Goal: Task Accomplishment & Management: Use online tool/utility

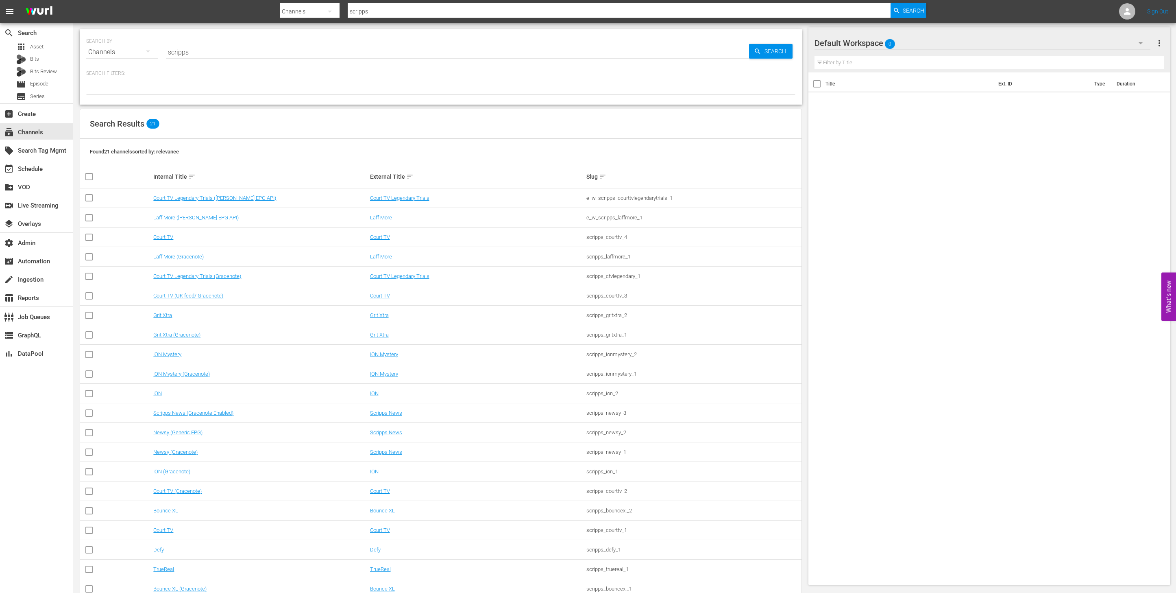
scroll to position [21, 0]
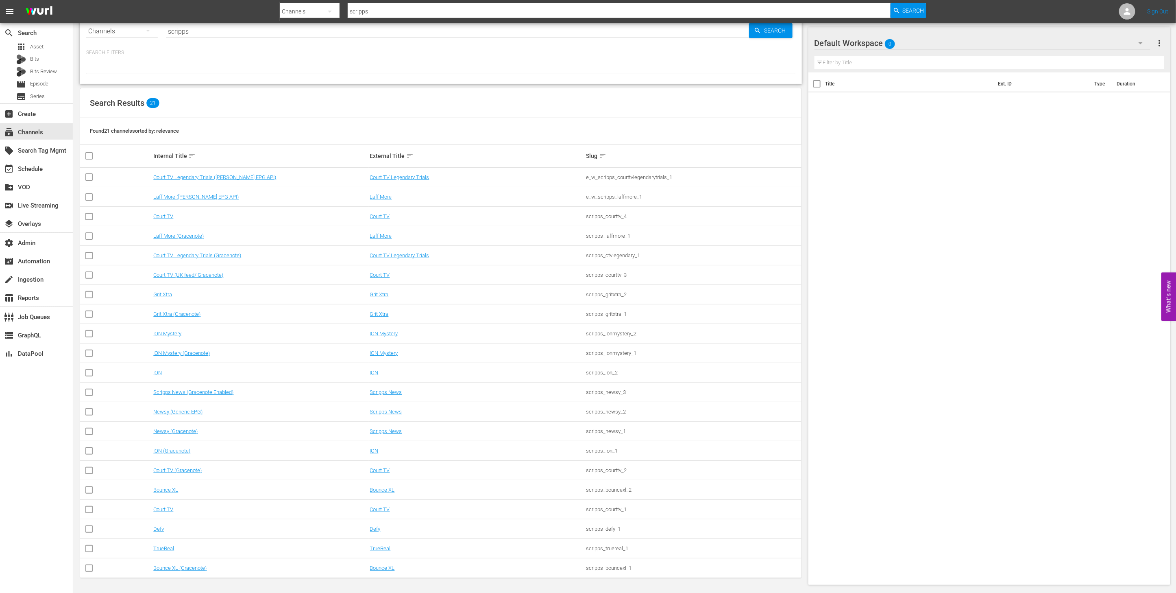
drag, startPoint x: 280, startPoint y: 57, endPoint x: 259, endPoint y: 4, distance: 57.7
click at [279, 54] on div "Search Filters:" at bounding box center [440, 61] width 709 height 25
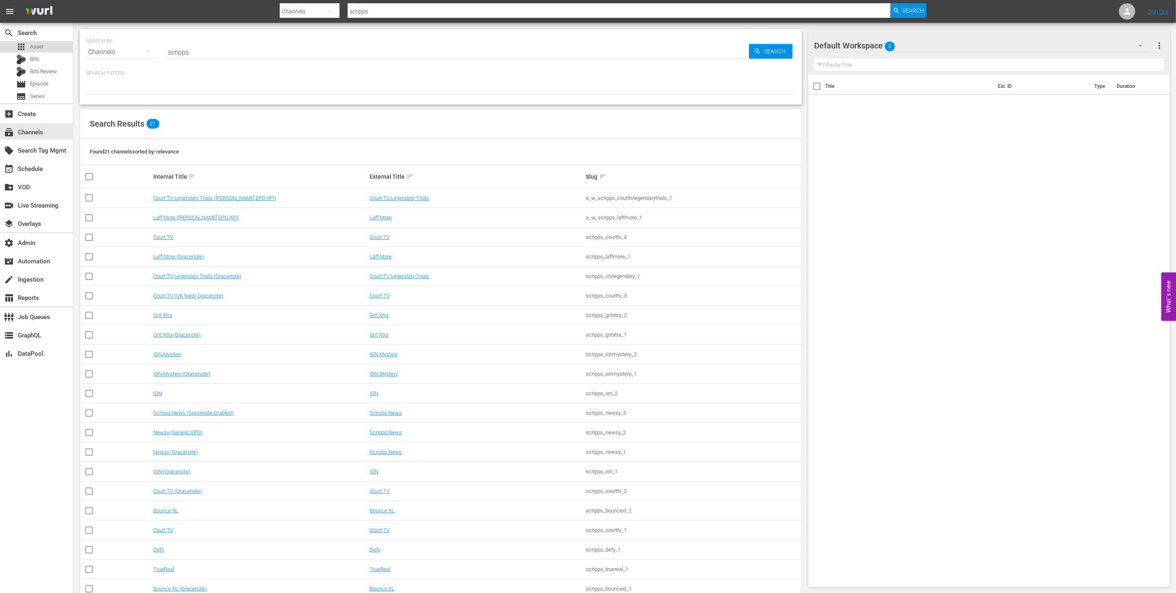
click at [57, 49] on div "apps Asset" at bounding box center [36, 46] width 73 height 11
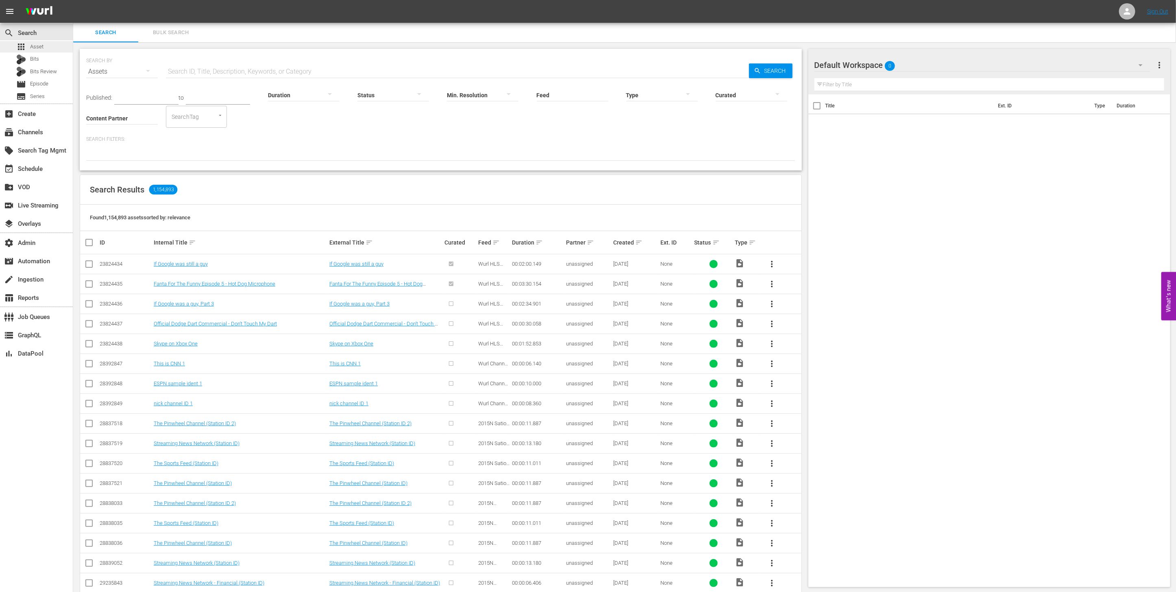
click at [51, 44] on div "apps Asset" at bounding box center [36, 46] width 73 height 11
click at [44, 133] on div "subscriptions Channels" at bounding box center [23, 130] width 46 height 7
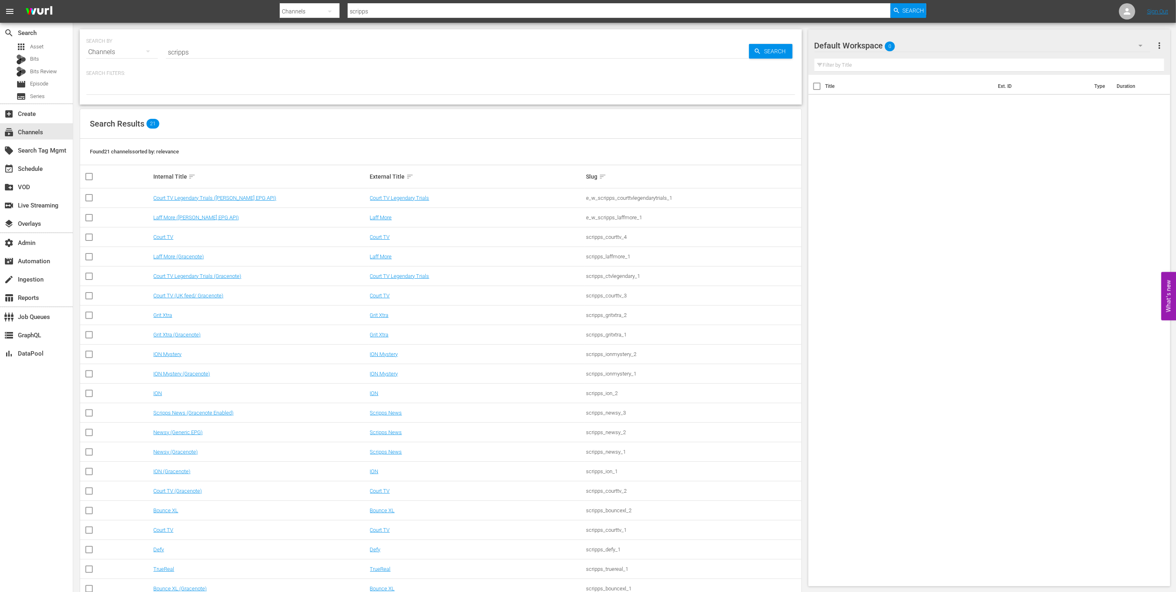
click at [209, 51] on input "scripps" at bounding box center [457, 52] width 583 height 20
click at [265, 54] on input "scripps" at bounding box center [457, 52] width 583 height 20
type input "="
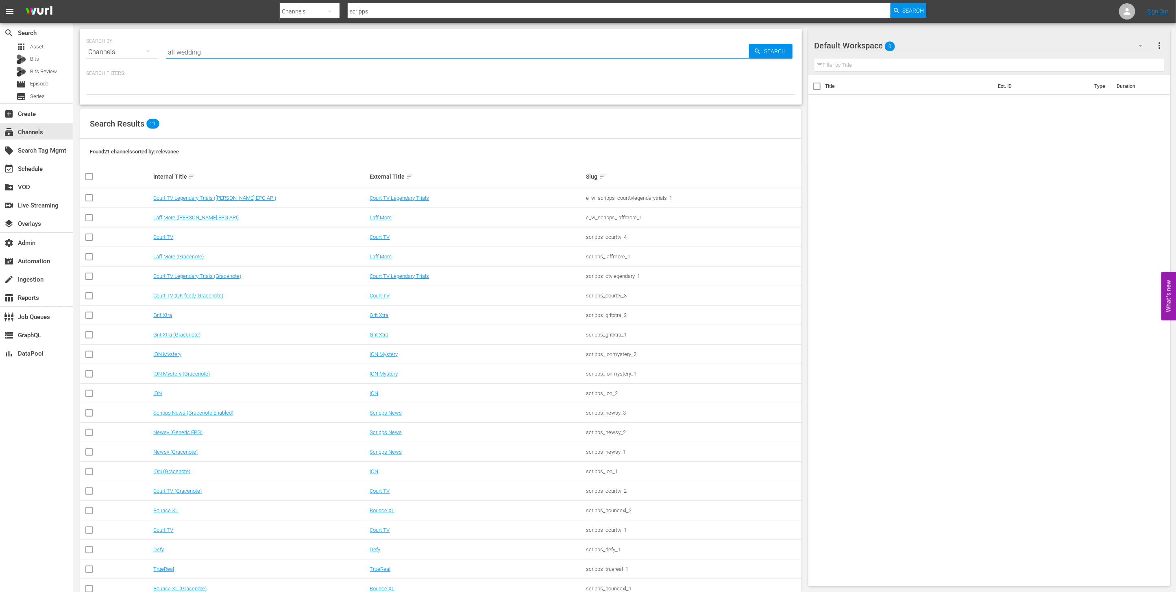
type input "all wedding"
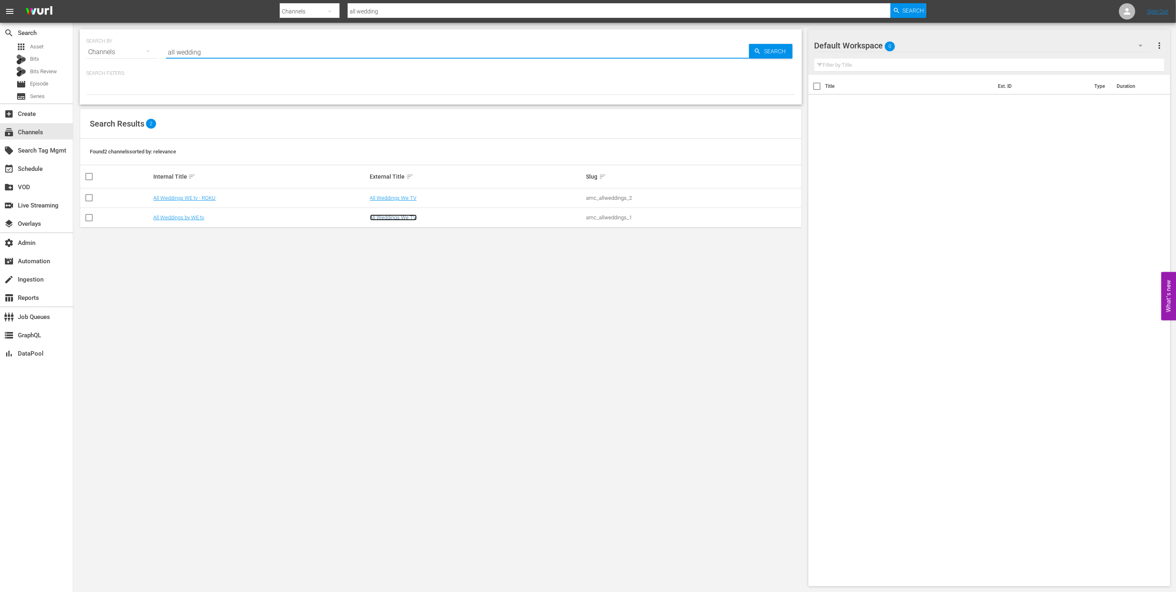
click at [384, 218] on link "All Weddings We TV" at bounding box center [393, 217] width 47 height 6
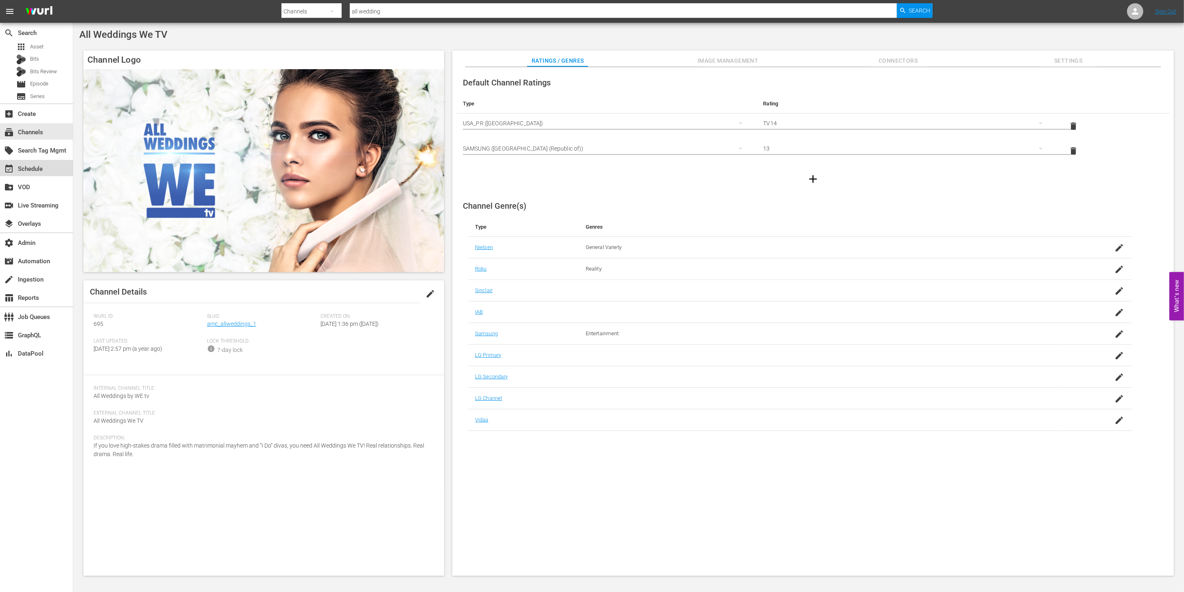
click at [51, 172] on div "event_available Schedule" at bounding box center [36, 168] width 73 height 16
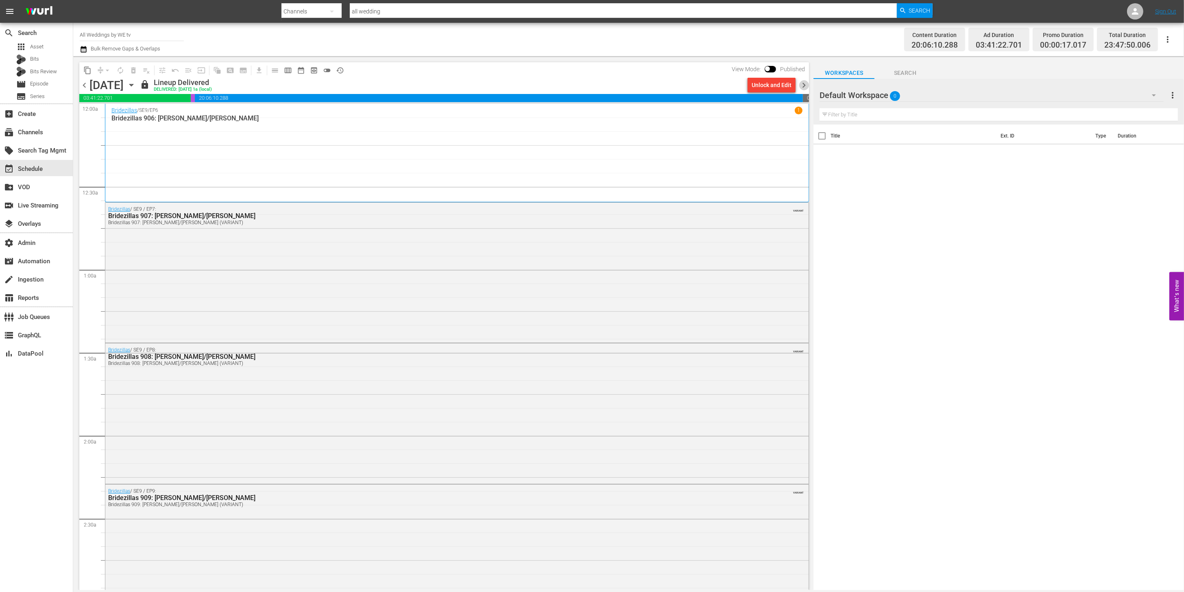
click at [807, 86] on span "chevron_right" at bounding box center [804, 85] width 10 height 10
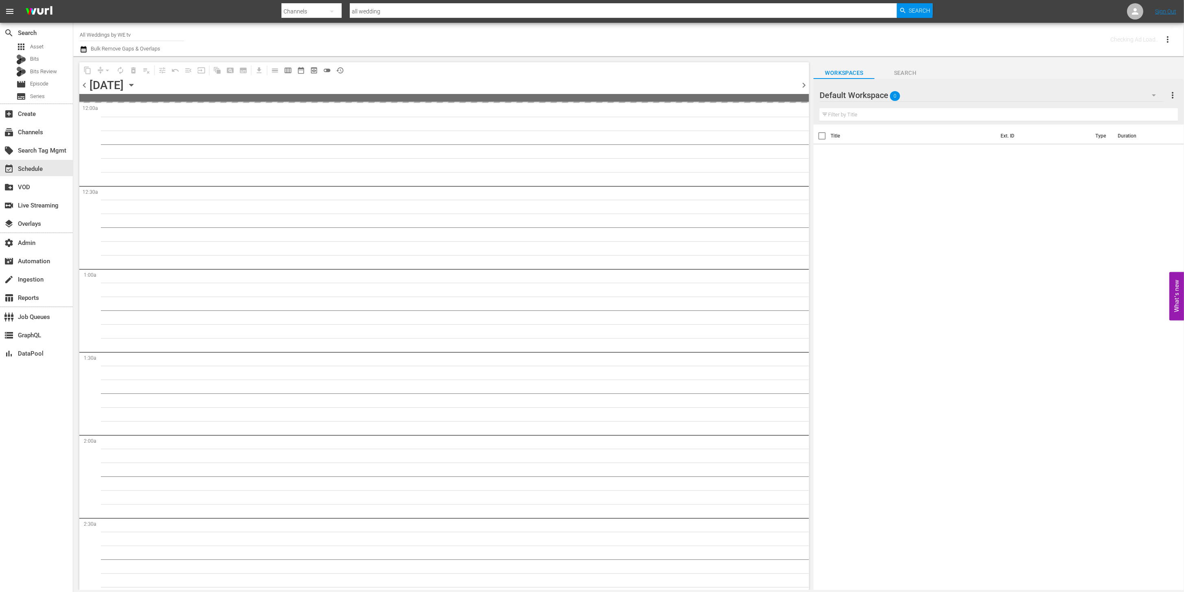
click at [807, 86] on span "chevron_right" at bounding box center [804, 85] width 10 height 10
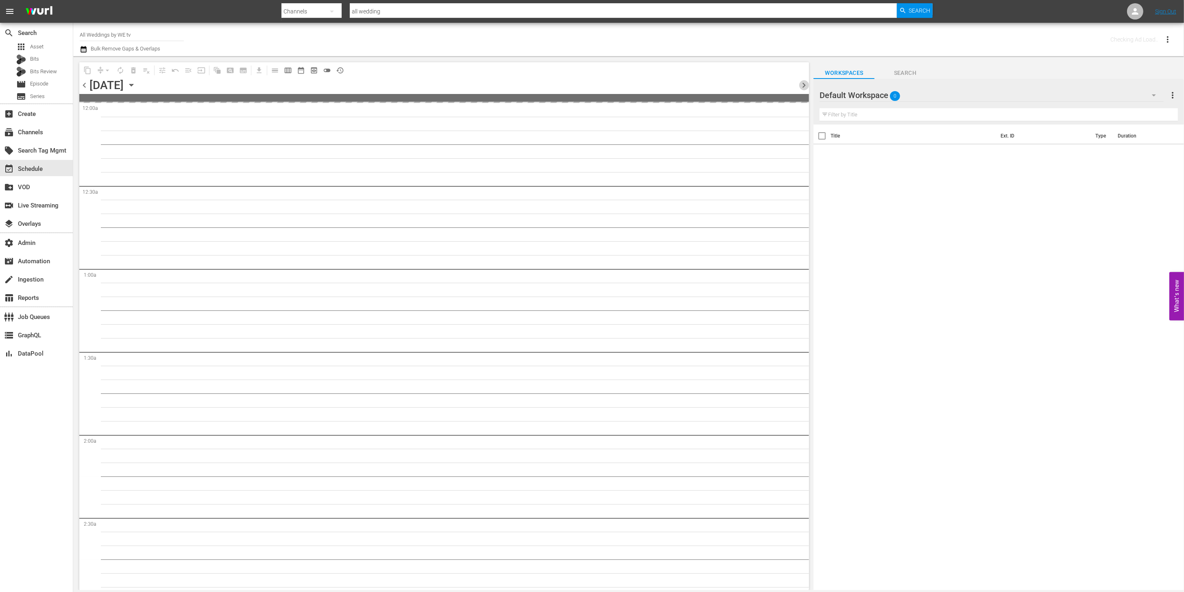
click at [807, 86] on span "chevron_right" at bounding box center [804, 85] width 10 height 10
click at [807, 85] on span "chevron_right" at bounding box center [804, 85] width 10 height 10
click at [808, 84] on span "chevron_right" at bounding box center [804, 85] width 10 height 10
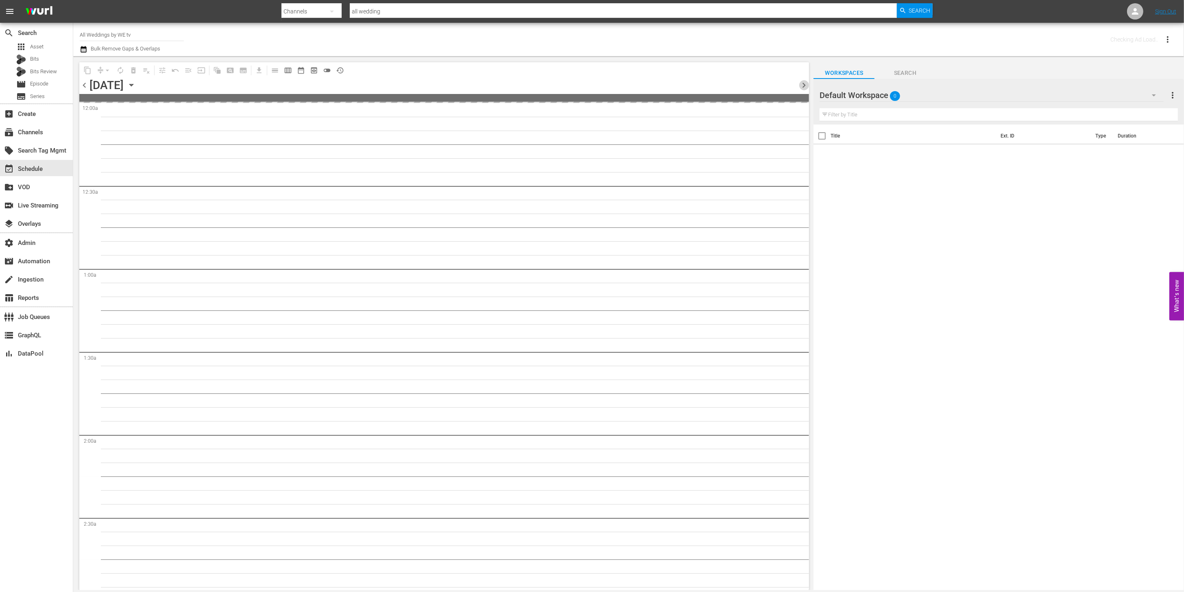
click at [808, 84] on span "chevron_right" at bounding box center [804, 85] width 10 height 10
click at [807, 84] on span "chevron_right" at bounding box center [804, 85] width 10 height 10
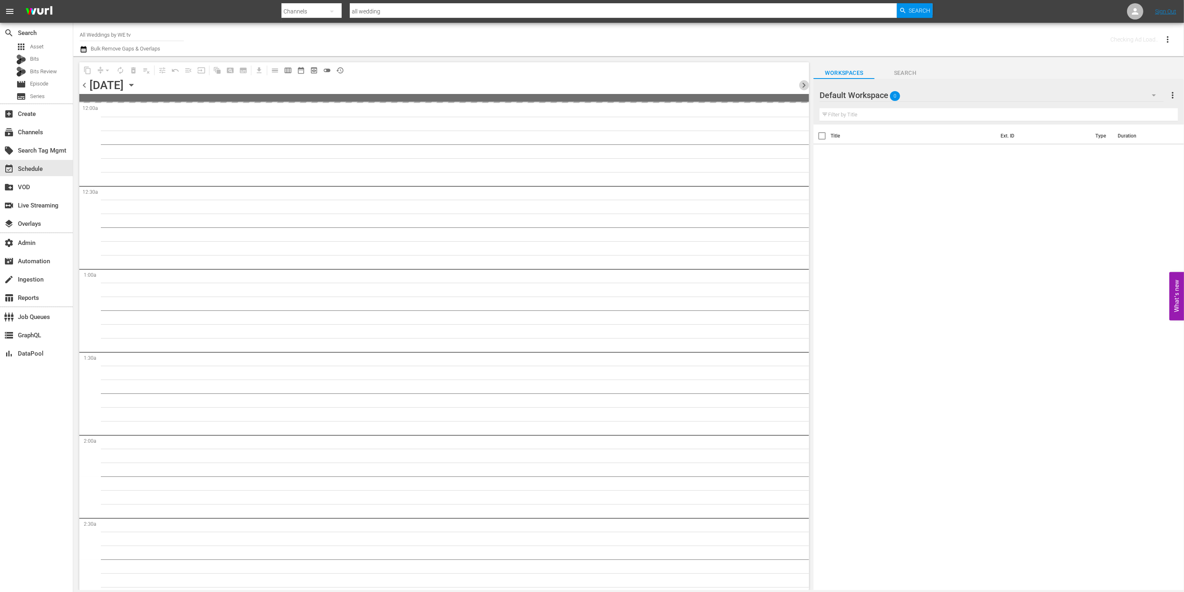
click at [807, 84] on span "chevron_right" at bounding box center [804, 85] width 10 height 10
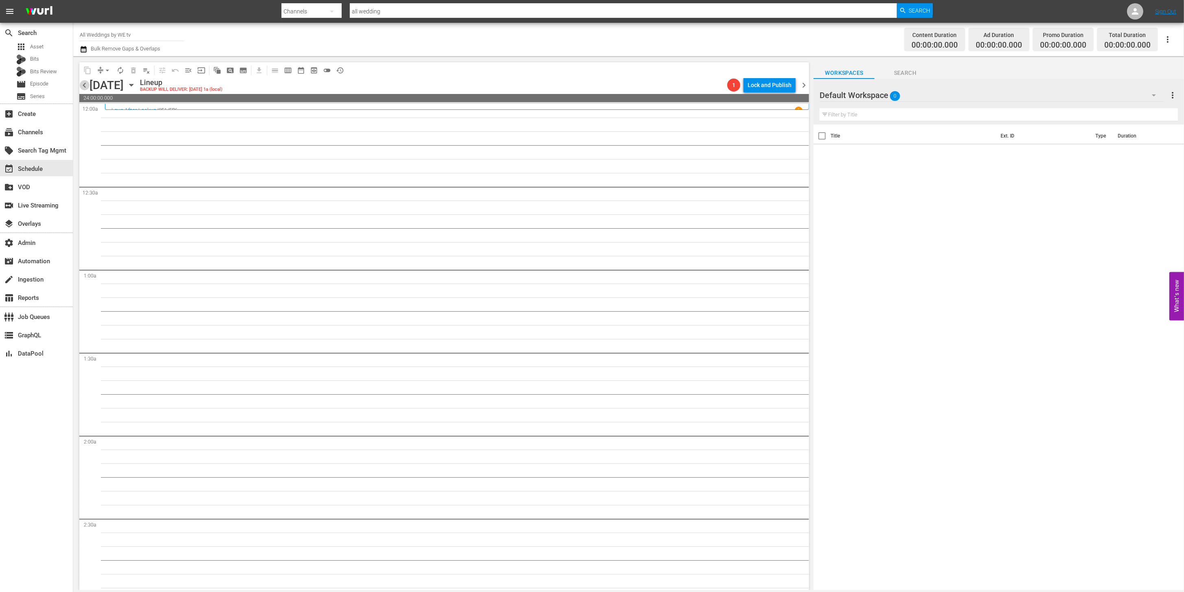
click at [84, 87] on span "chevron_left" at bounding box center [84, 85] width 10 height 10
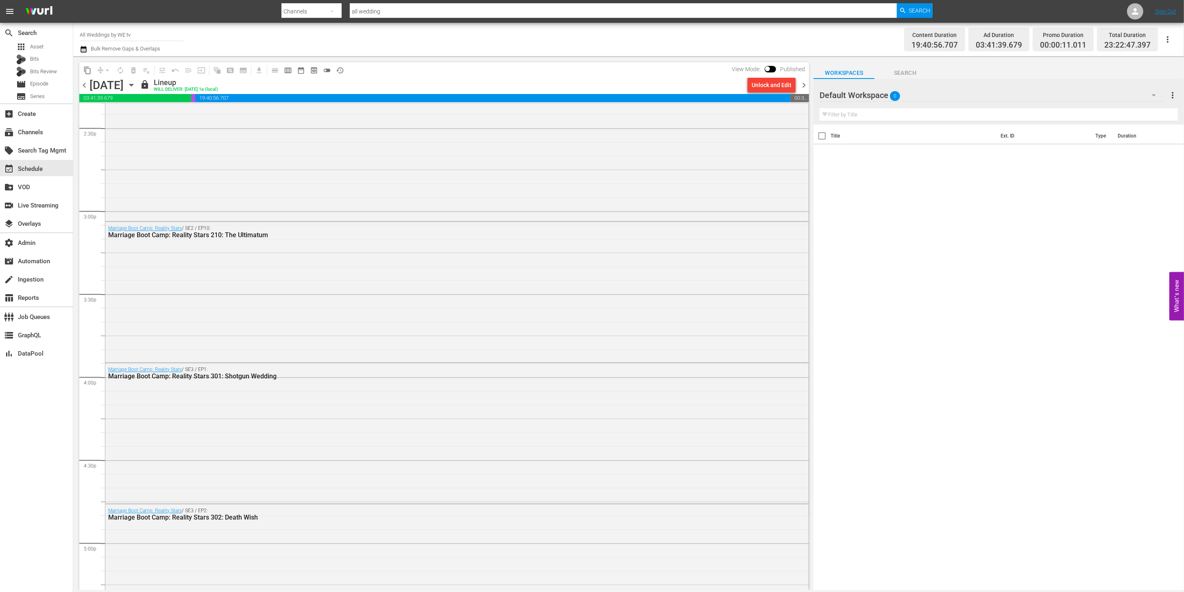
scroll to position [3498, 0]
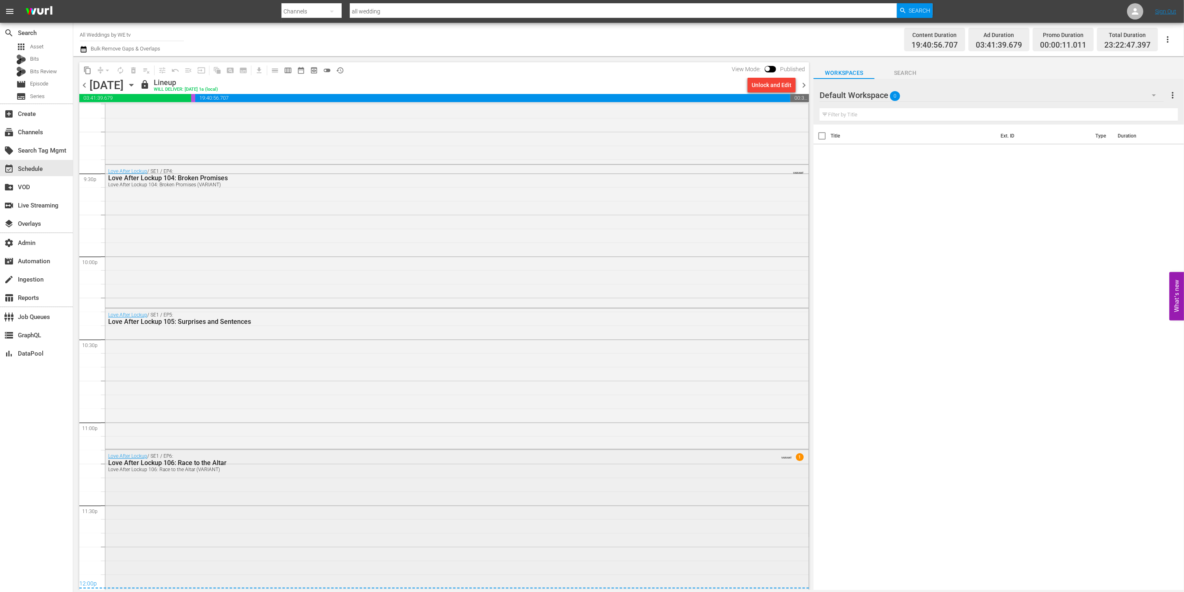
click at [321, 503] on div "Love After Lockup / SE1 / EP6: Love After Lockup 106: Race to the Altar Love Af…" at bounding box center [456, 518] width 703 height 139
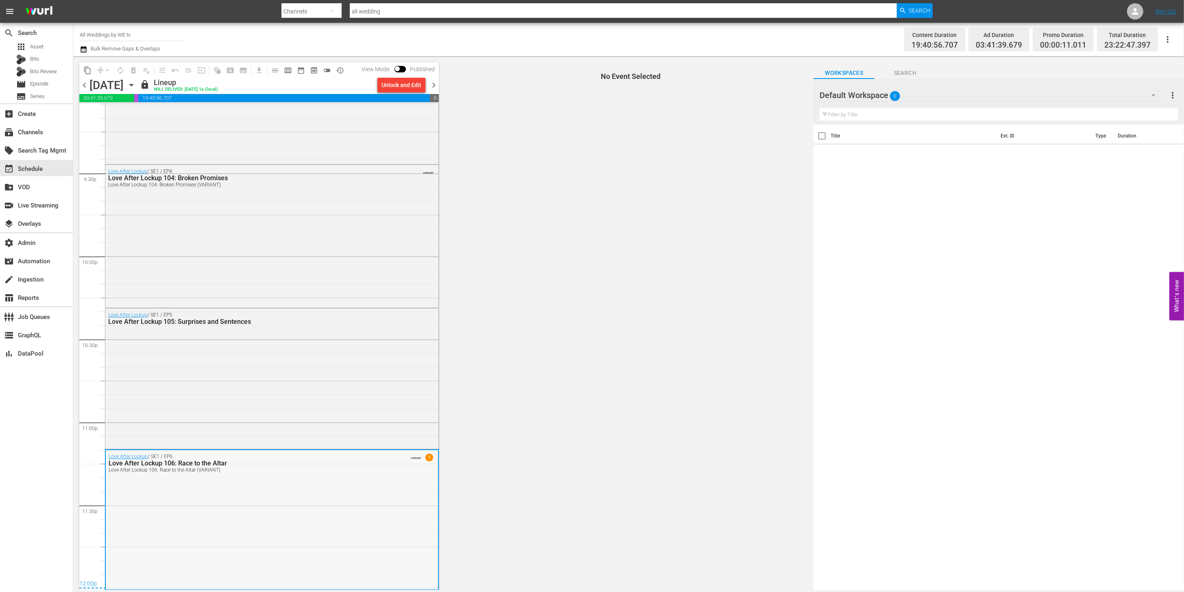
click at [321, 516] on div "Love After Lockup / SE1 / EP6: Love After Lockup 106: Race to the Altar Love Af…" at bounding box center [272, 519] width 332 height 139
click at [366, 403] on div "Love After Lockup / SE1 / EP5: Love After Lockup 105: Surprises and Sentences" at bounding box center [271, 377] width 333 height 139
click at [255, 393] on div "Love After Lockup / SE1 / EP5: Love After Lockup 105: Surprises and Sentences" at bounding box center [272, 378] width 332 height 139
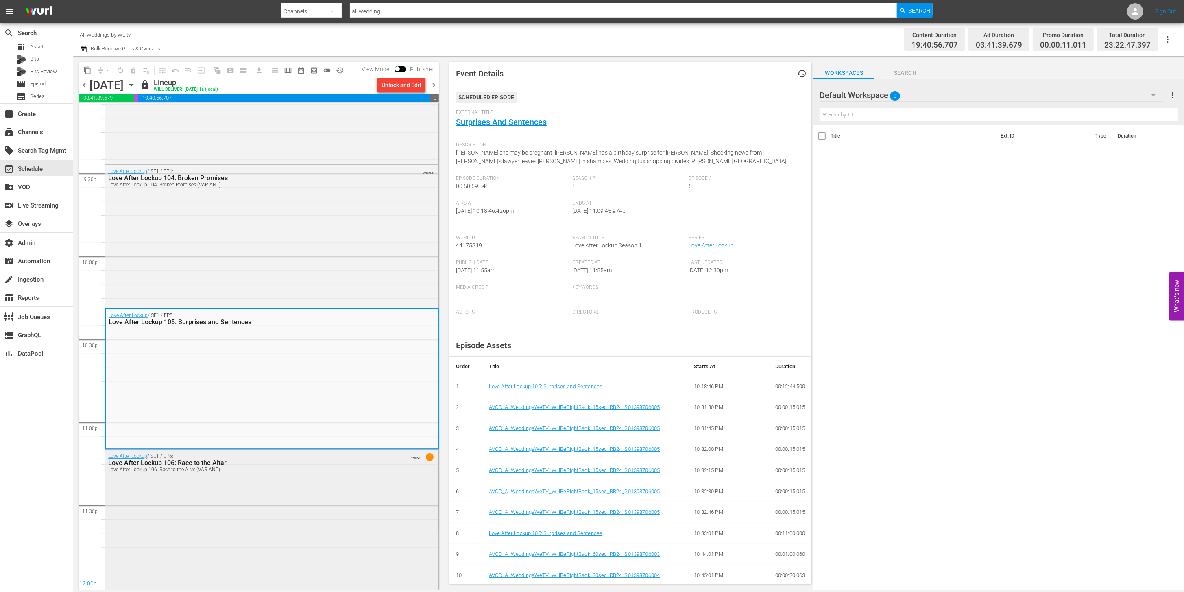
click at [254, 503] on div "Love After Lockup / SE1 / EP6: Love After Lockup 106: Race to the Altar Love Af…" at bounding box center [271, 518] width 333 height 139
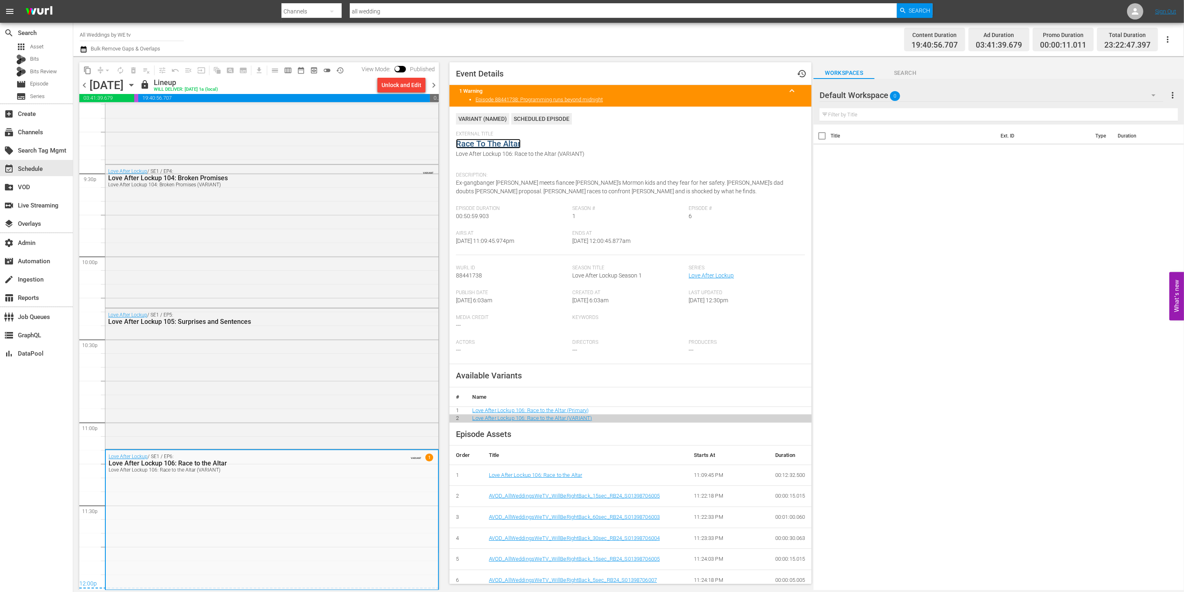
click at [484, 142] on link "Race To The Altar" at bounding box center [488, 144] width 65 height 10
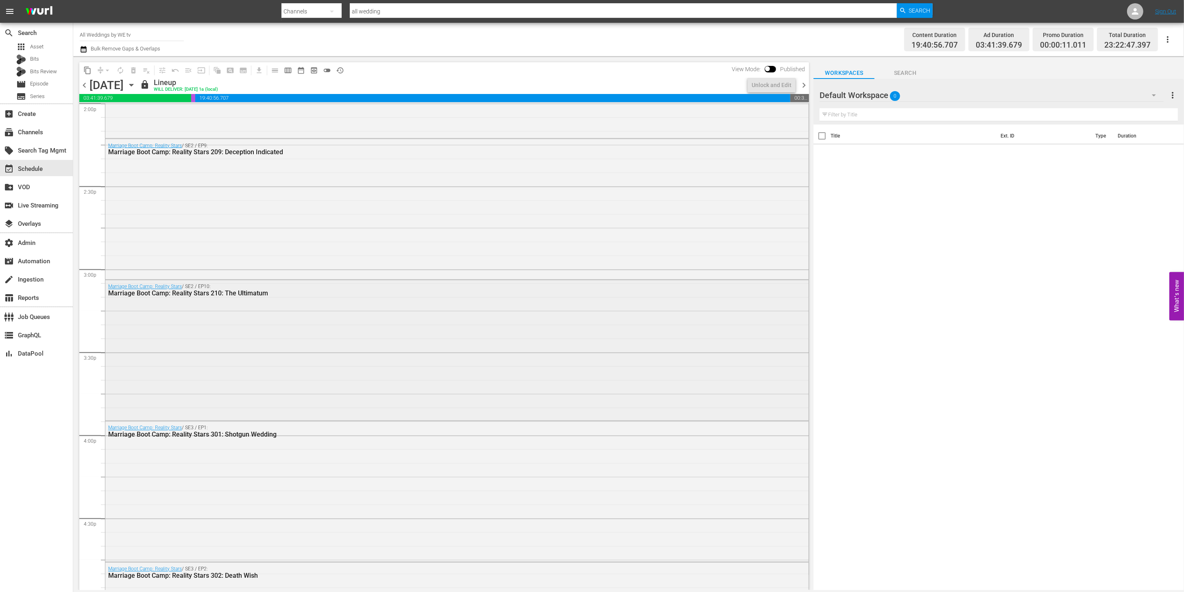
scroll to position [3498, 0]
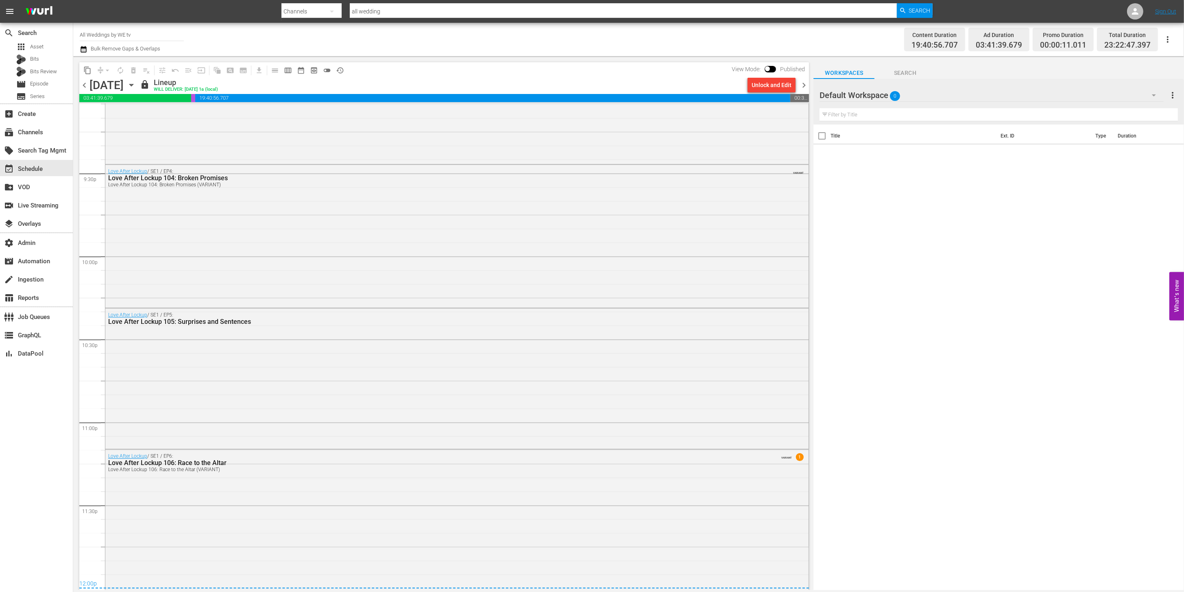
click at [806, 85] on span "chevron_right" at bounding box center [804, 85] width 10 height 10
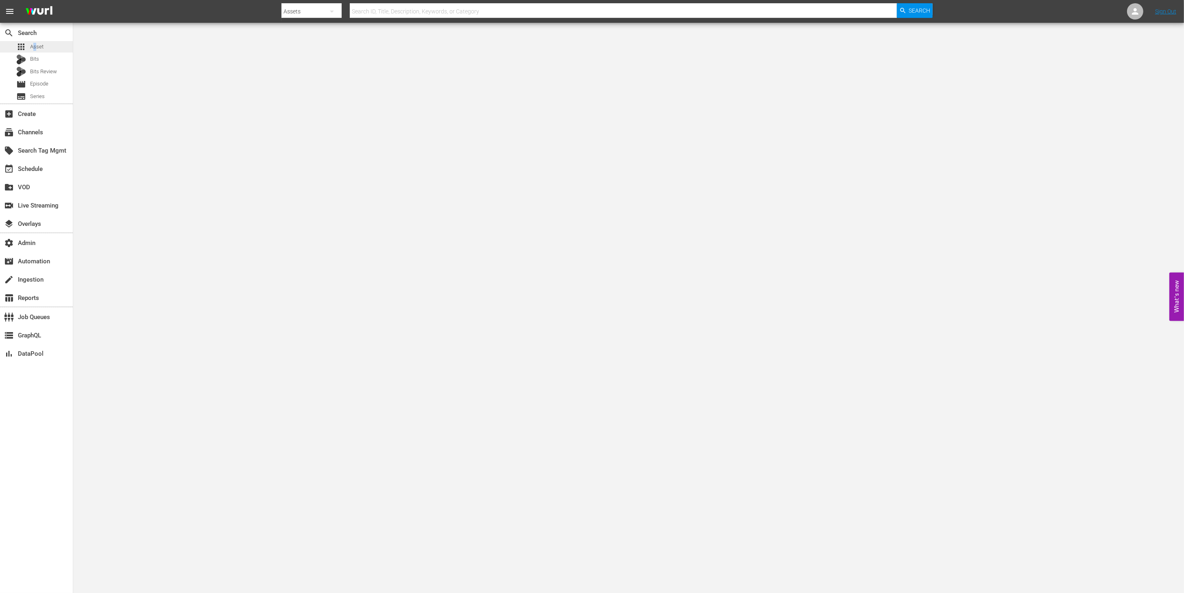
click at [35, 46] on span "Asset" at bounding box center [36, 47] width 13 height 8
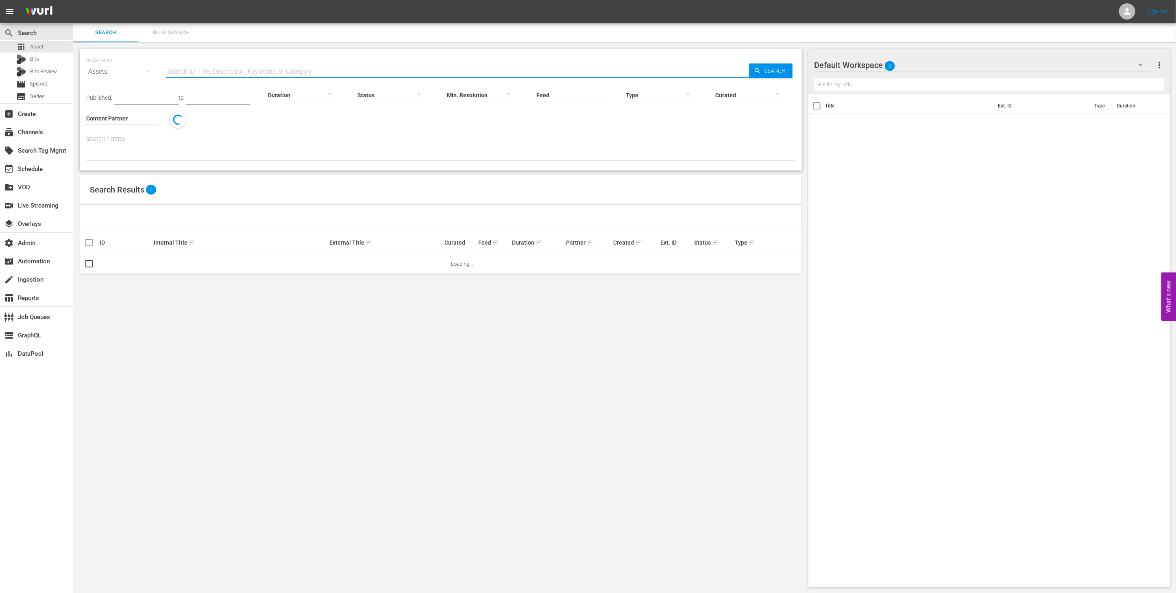
click at [207, 73] on input "text" at bounding box center [457, 72] width 583 height 20
paste input "AMCNVR0000052569"
type input "AMCNVR0000052569"
click at [762, 74] on span "Search" at bounding box center [776, 70] width 31 height 15
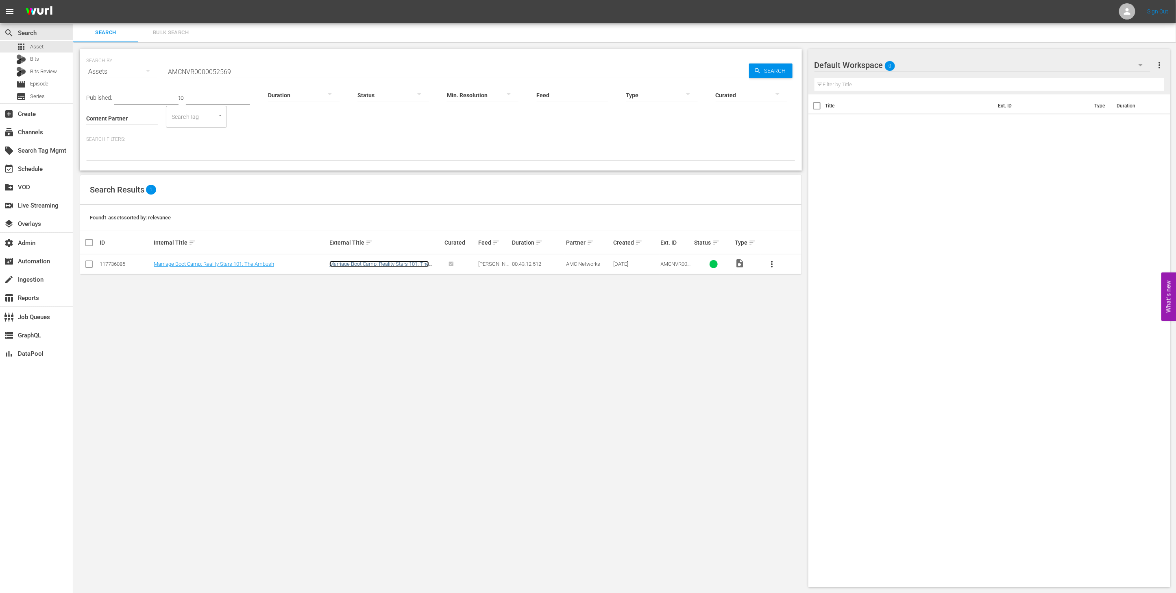
click at [349, 264] on link "Marriage Boot Camp: Reality Stars 101: The Ambush" at bounding box center [379, 267] width 100 height 12
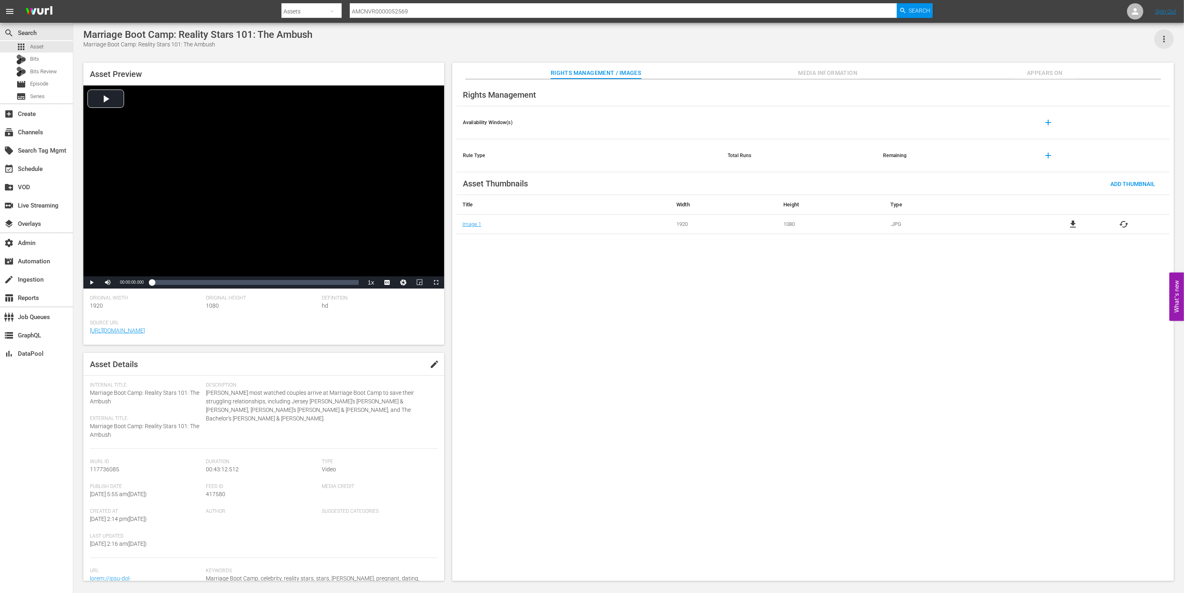
click at [1166, 41] on icon "button" at bounding box center [1164, 39] width 10 height 10
click at [1157, 61] on div "Segmentation Clips" at bounding box center [1128, 62] width 78 height 20
click at [856, 75] on span "Media Information" at bounding box center [827, 73] width 61 height 10
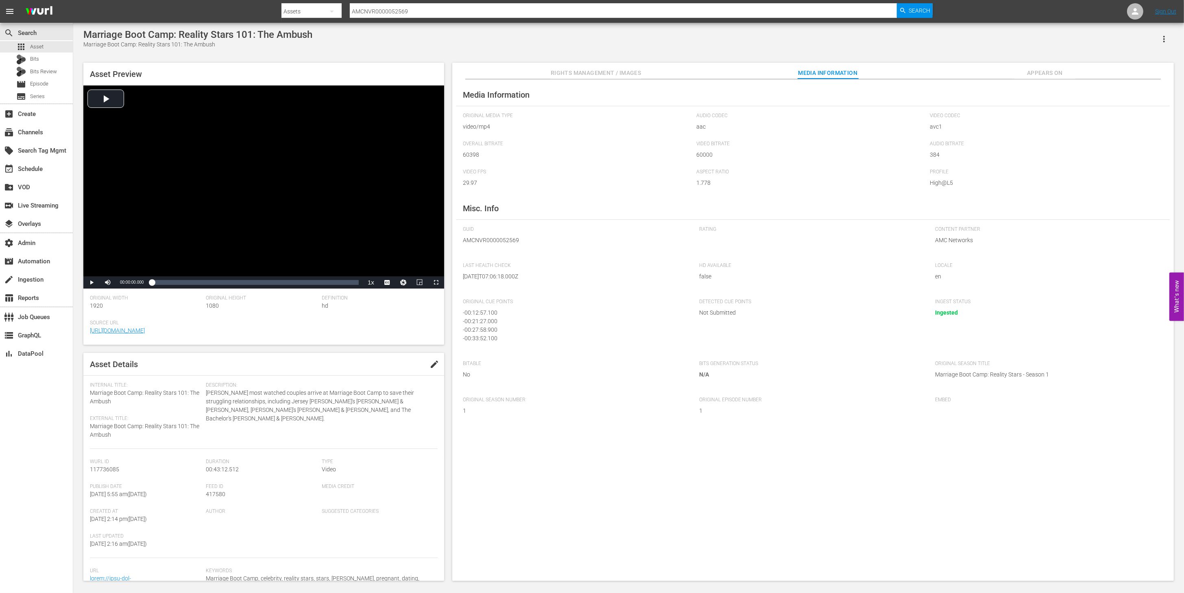
click at [1068, 69] on span "Appears On" at bounding box center [1044, 73] width 61 height 10
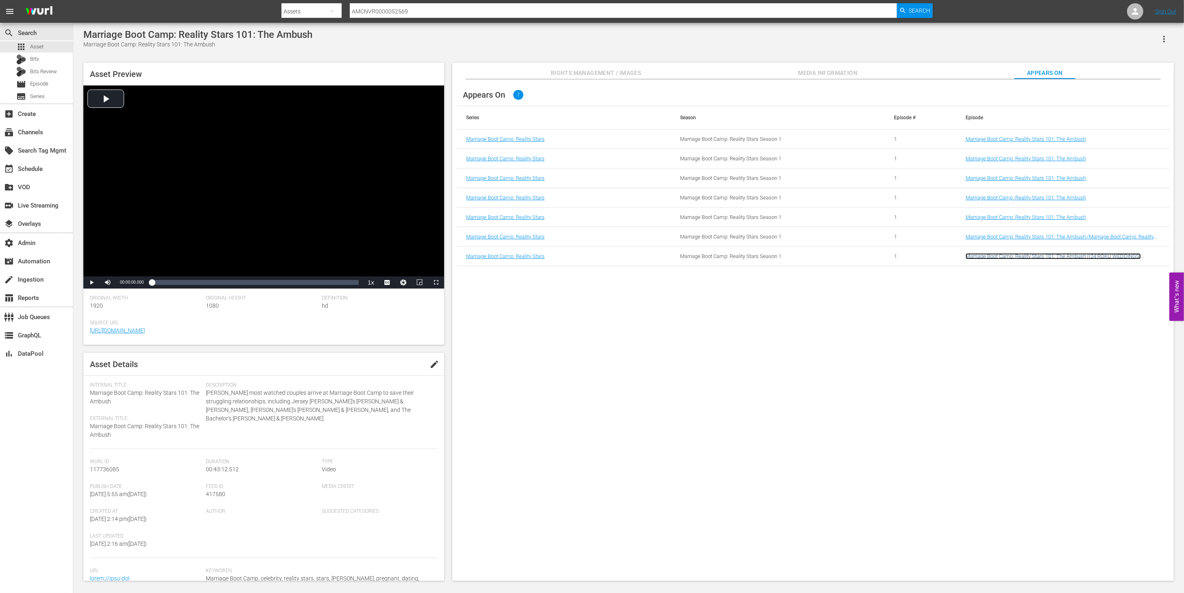
click at [971, 256] on link "Marriage Boot Camp: Reality Stars 101: The Ambush ((24 ROKU WEDDINGS) Marriage …" at bounding box center [1062, 259] width 194 height 12
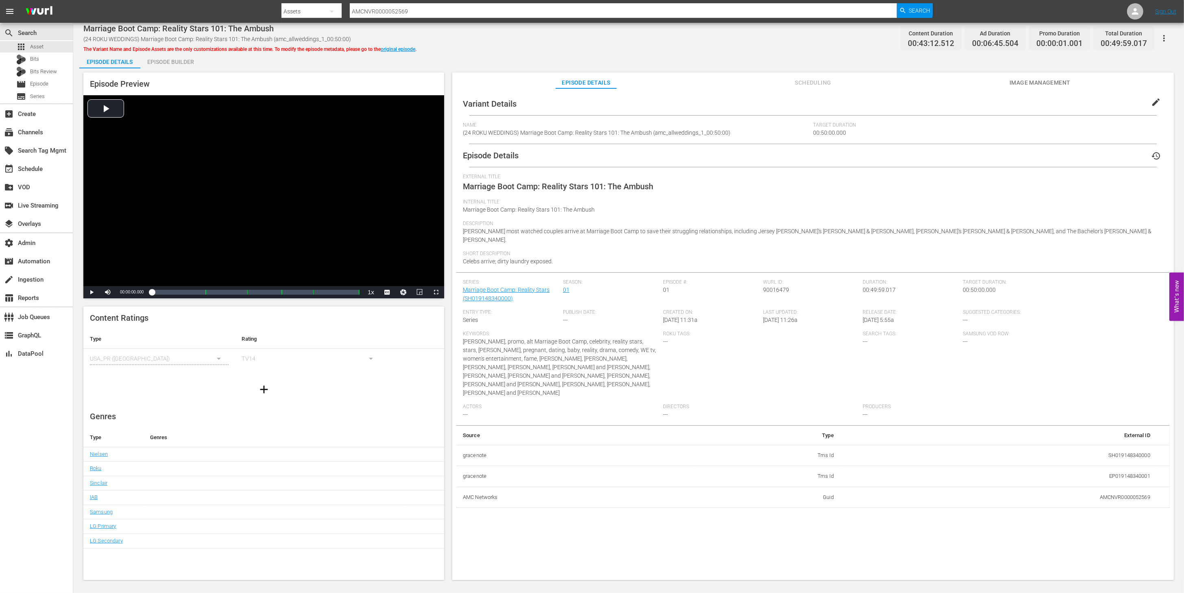
click at [813, 83] on span "Scheduling" at bounding box center [812, 83] width 61 height 10
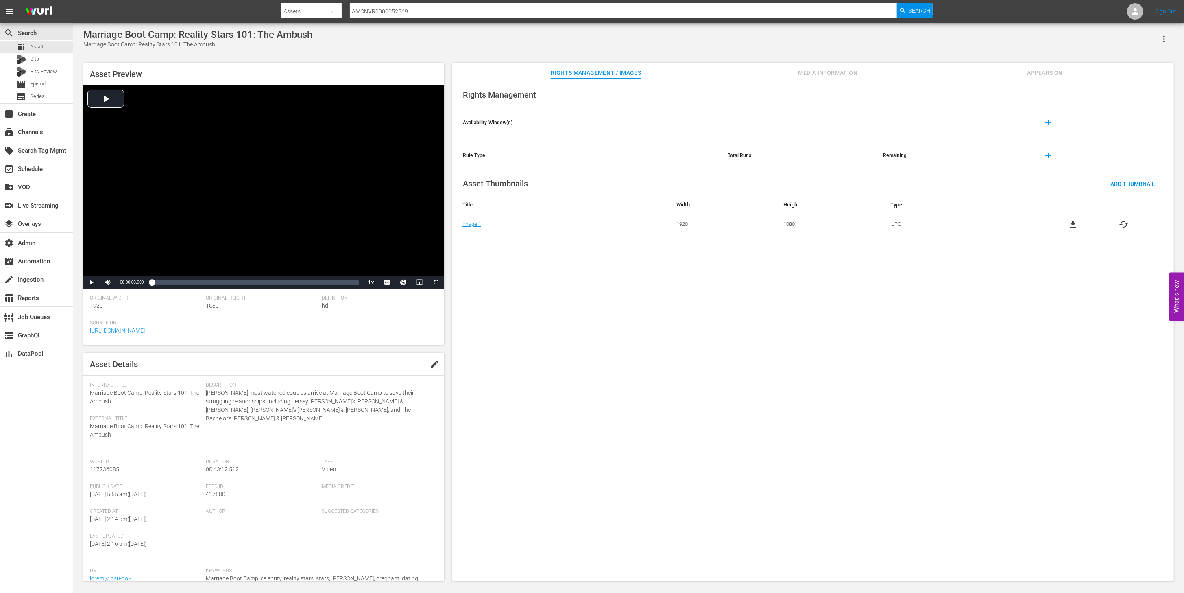
click at [802, 74] on span "Media Information" at bounding box center [827, 73] width 61 height 10
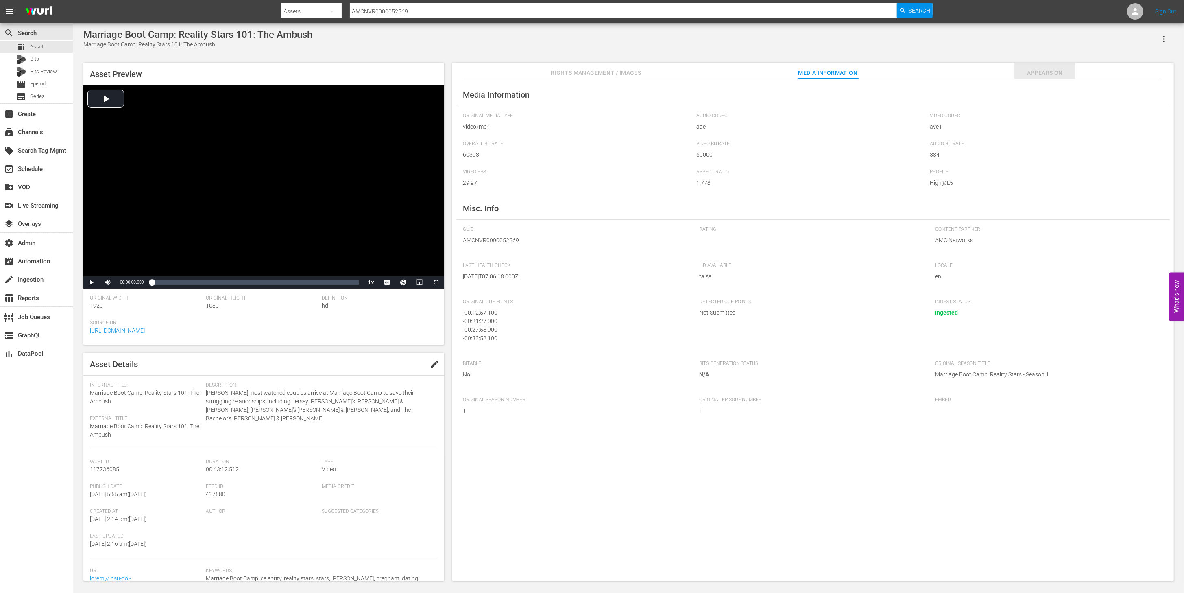
click at [1066, 71] on span "Appears On" at bounding box center [1044, 73] width 61 height 10
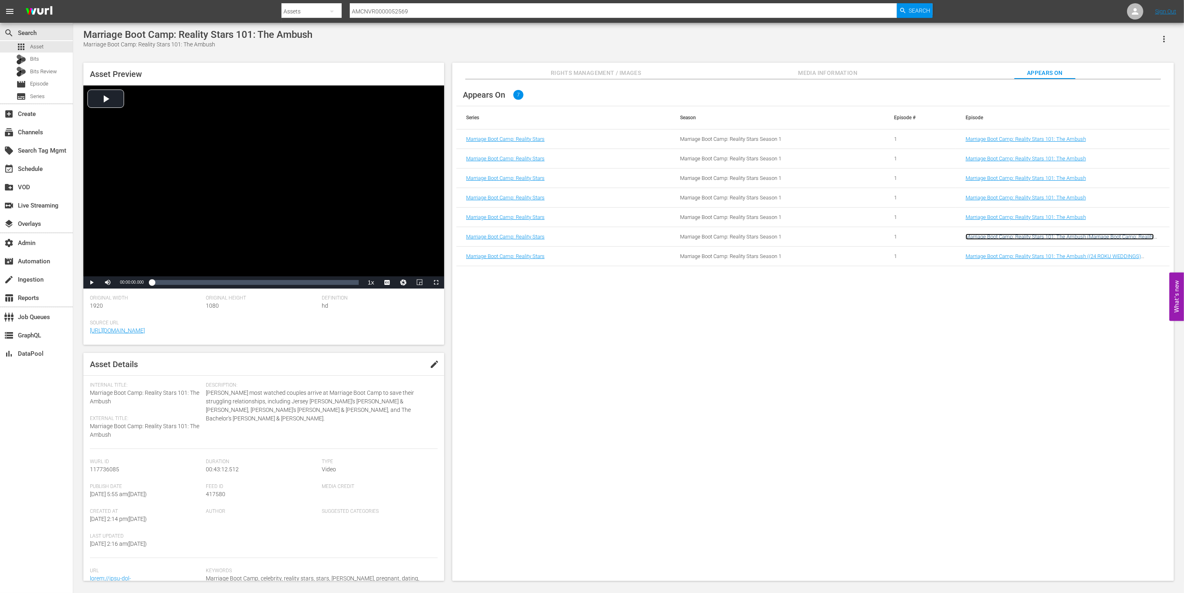
click at [1030, 238] on link "Marriage Boot Camp: Reality Stars 101: The Ambush (Marriage Boot Camp: Reality …" at bounding box center [1059, 239] width 188 height 12
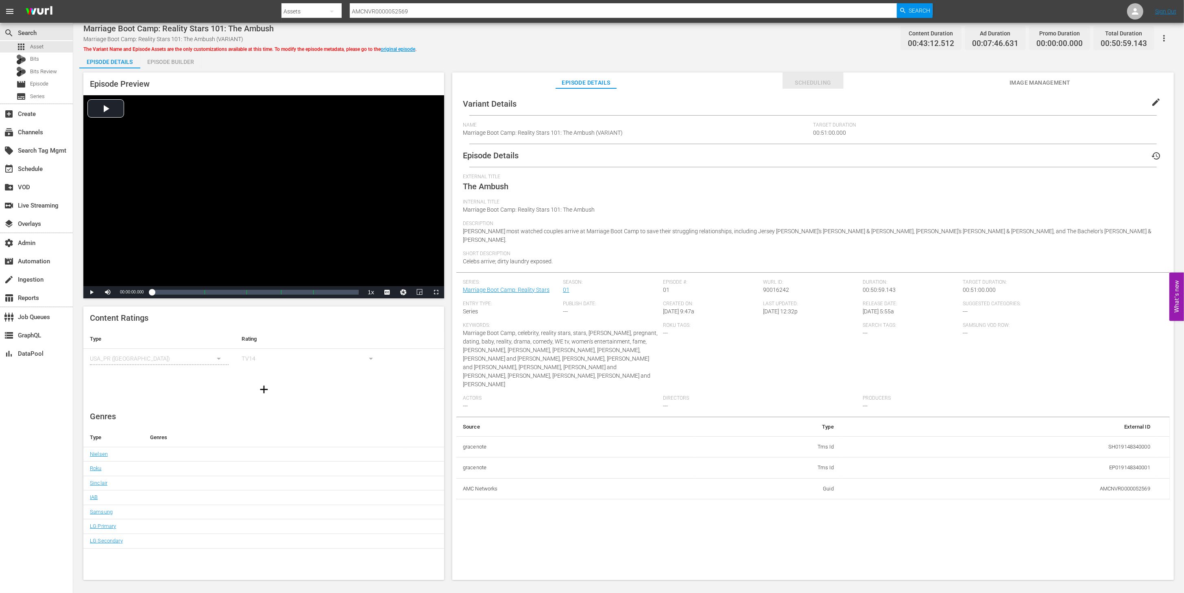
click at [800, 80] on span "Scheduling" at bounding box center [812, 83] width 61 height 10
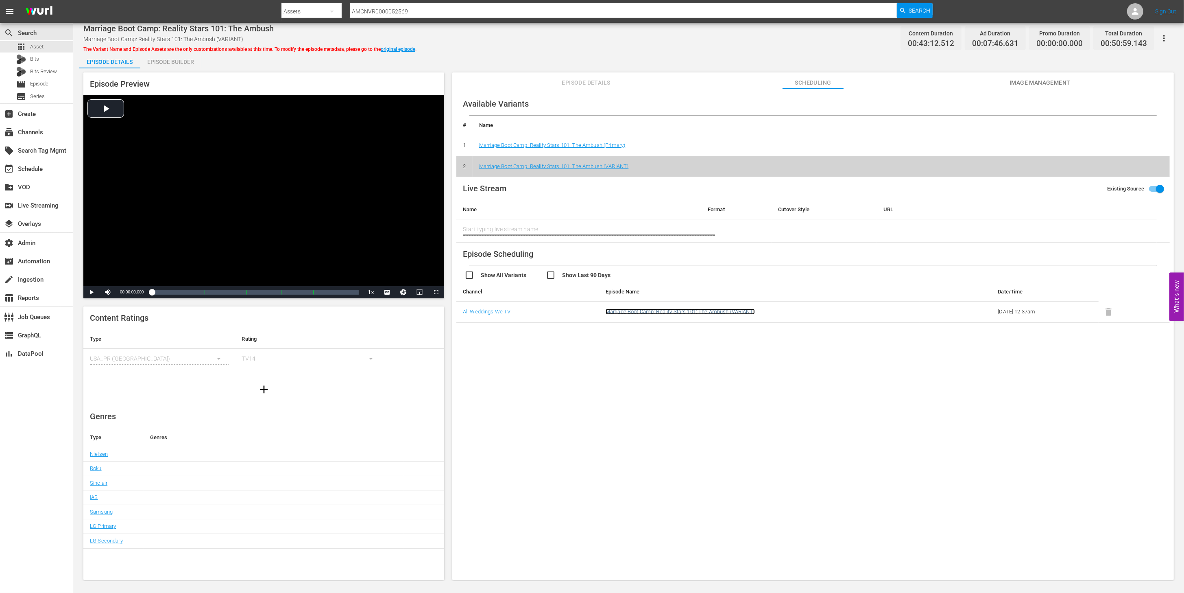
click at [654, 310] on link "Marriage Boot Camp: Reality Stars 101: The Ambush (VARIANT)" at bounding box center [680, 311] width 149 height 6
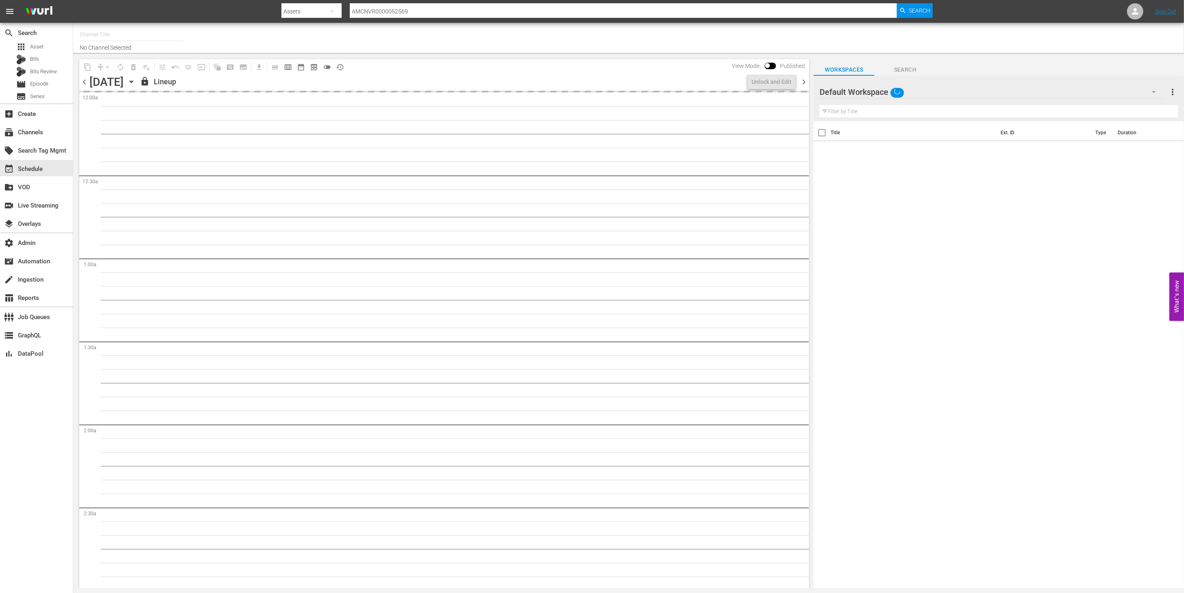
type input "All Weddings by WE tv (695)"
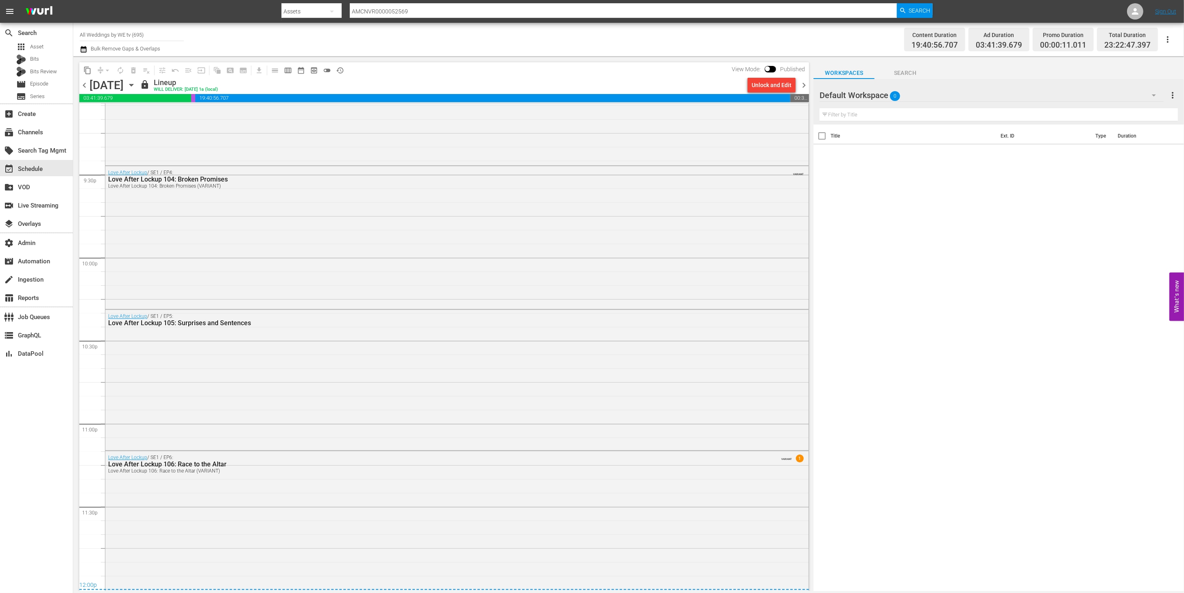
scroll to position [3224, 0]
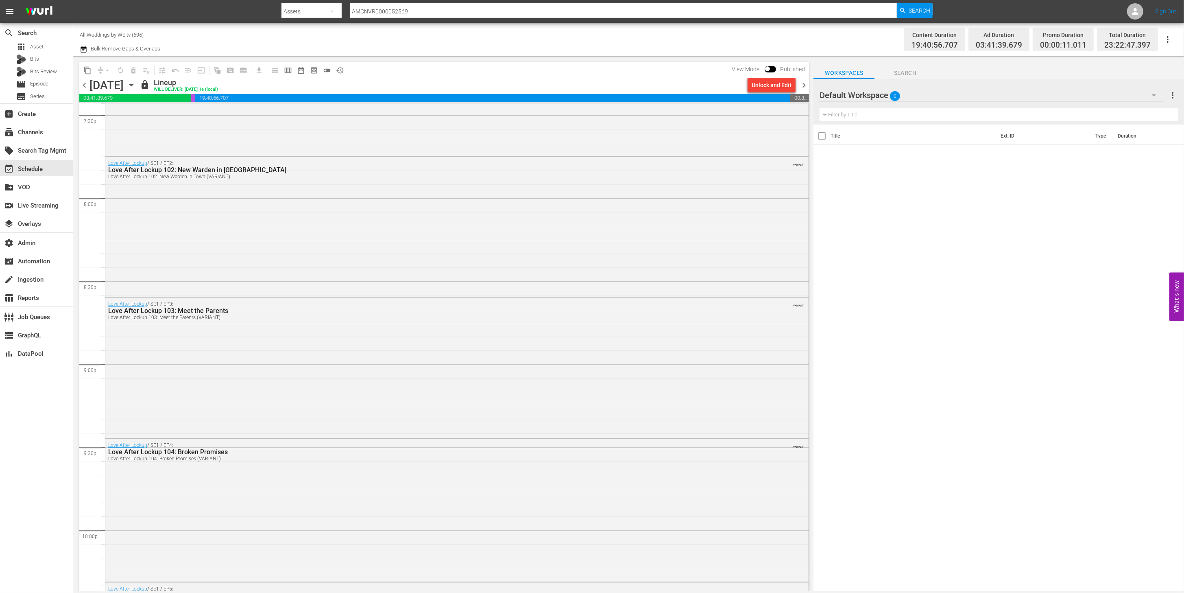
click at [806, 86] on span "chevron_right" at bounding box center [804, 85] width 10 height 10
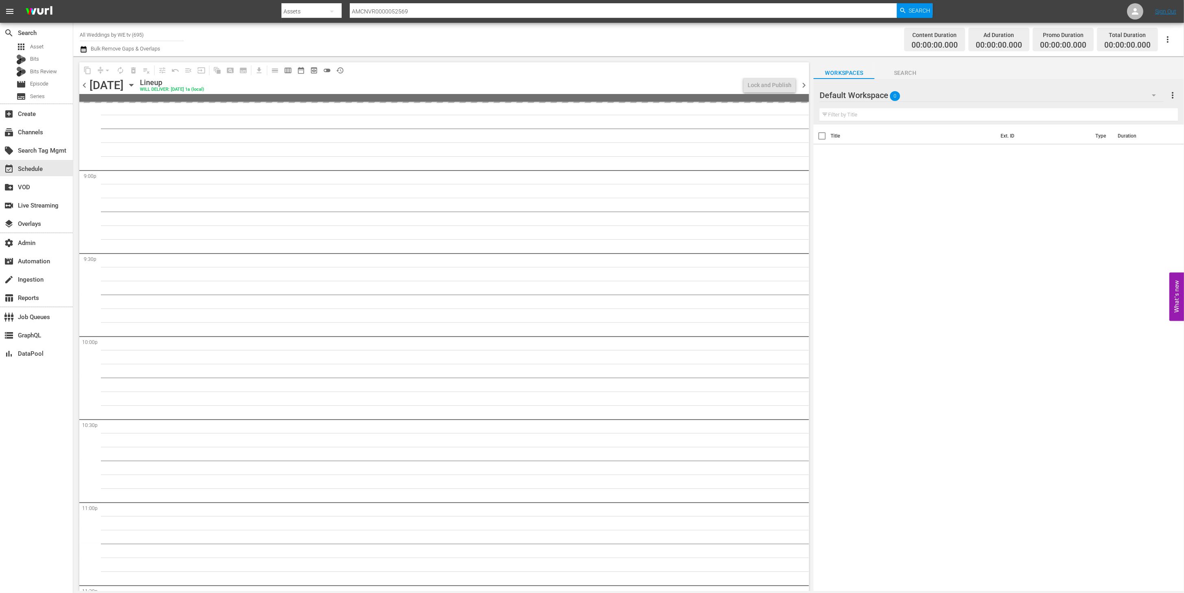
scroll to position [3404, 0]
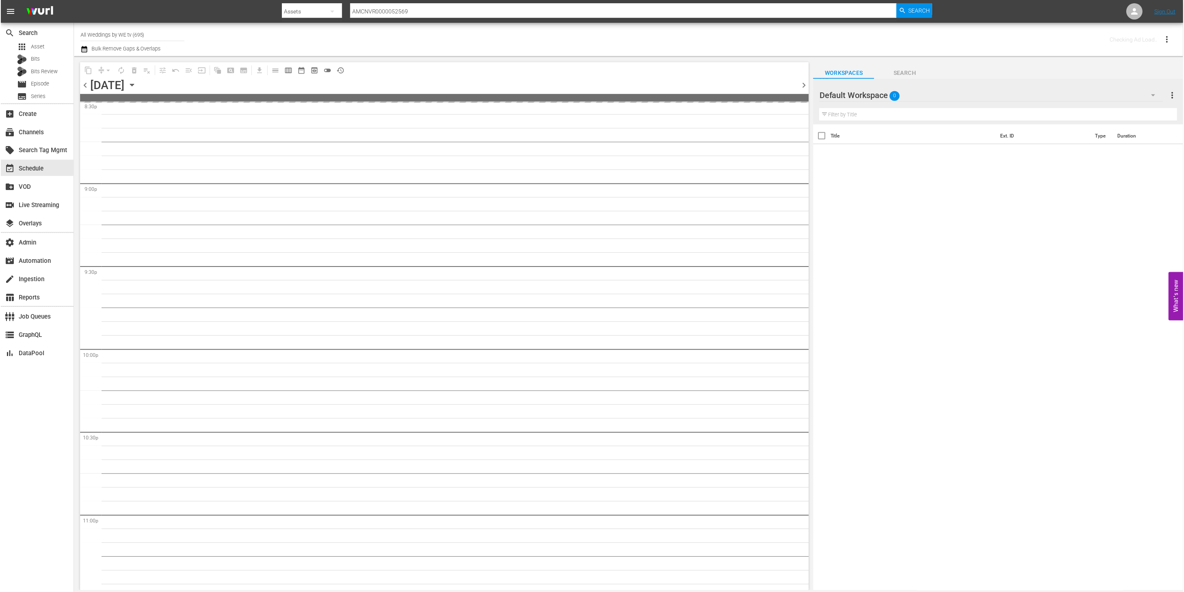
scroll to position [3417, 0]
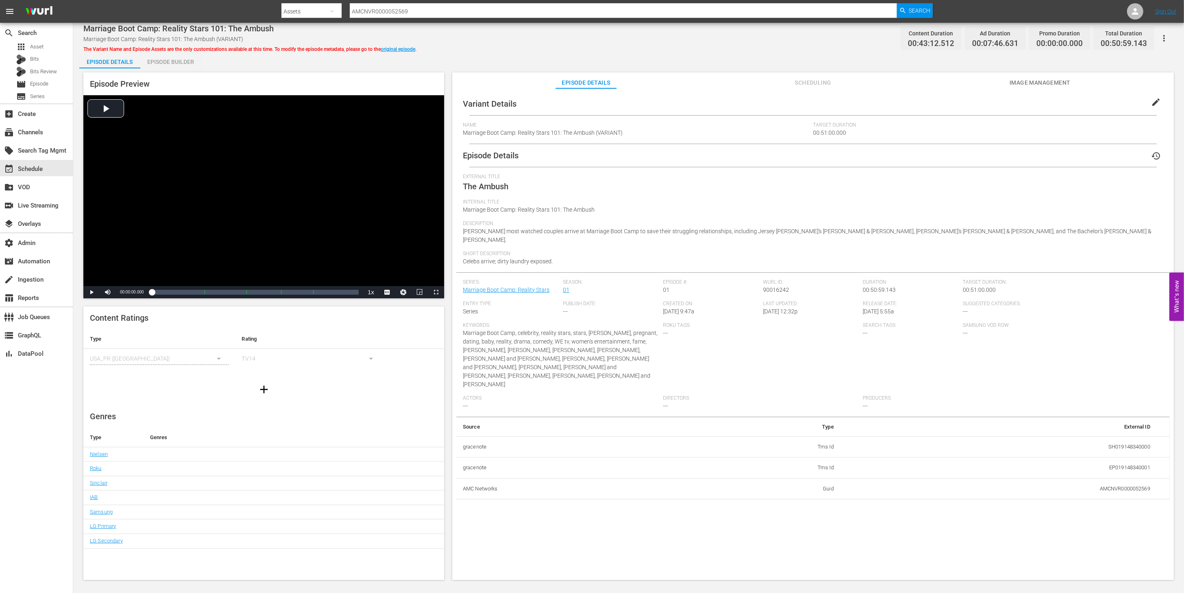
click at [1165, 39] on icon "button" at bounding box center [1164, 38] width 10 height 10
click at [1155, 66] on div "Segmentation Clips" at bounding box center [1128, 61] width 78 height 20
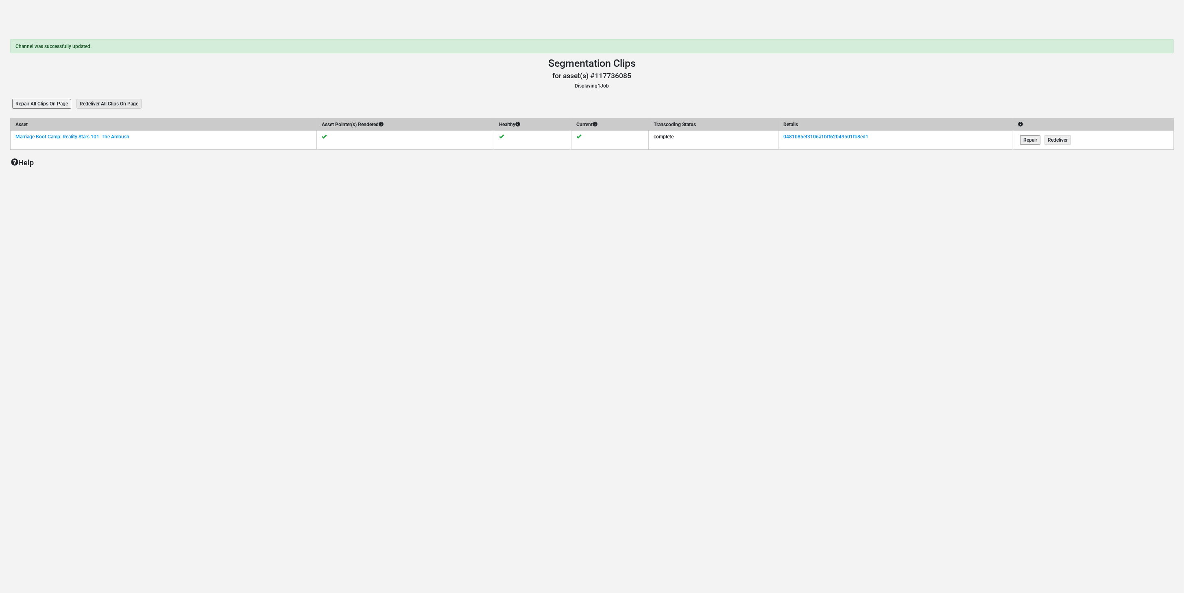
click at [412, 93] on main "Channel was successfully updated. Segmentation Clips Segmentation Clips for ass…" at bounding box center [592, 112] width 1184 height 178
